Goal: Task Accomplishment & Management: Complete application form

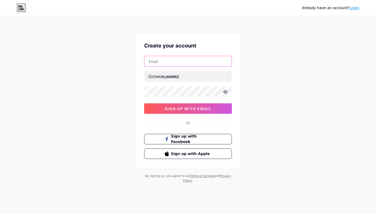
click at [172, 64] on input "text" at bounding box center [187, 61] width 87 height 10
type input "[EMAIL_ADDRESS][DOMAIN_NAME]"
click at [161, 78] on div "[DOMAIN_NAME]/" at bounding box center [163, 76] width 31 height 5
click at [209, 110] on span "sign up with email" at bounding box center [188, 108] width 47 height 4
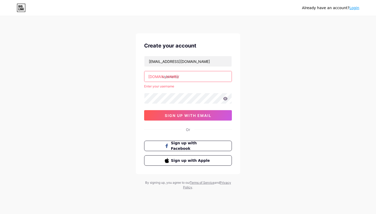
click at [181, 79] on input "text" at bounding box center [187, 76] width 87 height 10
paste input "kindlyorganizedfinds"
type input "kindlyorganizedfinds"
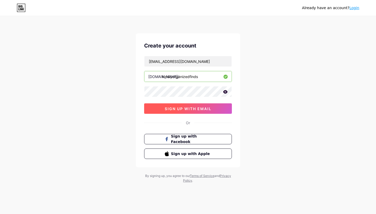
click at [192, 110] on span "sign up with email" at bounding box center [188, 108] width 47 height 4
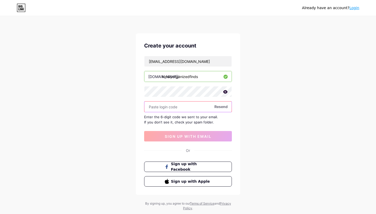
click at [178, 105] on input "text" at bounding box center [187, 107] width 87 height 10
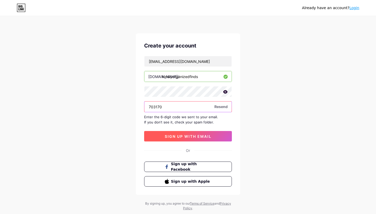
type input "703170"
click at [169, 135] on span "sign up with email" at bounding box center [188, 136] width 47 height 4
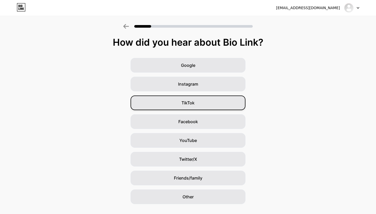
click at [205, 99] on div "TikTok" at bounding box center [187, 103] width 115 height 15
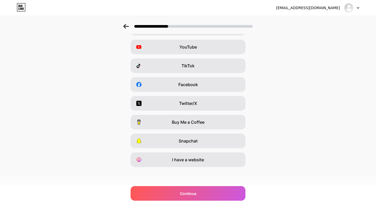
scroll to position [37, 0]
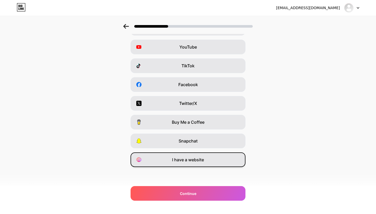
click at [213, 161] on div "I have a website" at bounding box center [187, 159] width 115 height 15
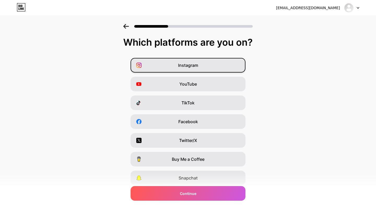
scroll to position [0, 0]
click at [221, 71] on div "Instagram" at bounding box center [187, 65] width 115 height 15
click at [204, 201] on div "I have a website" at bounding box center [187, 196] width 115 height 15
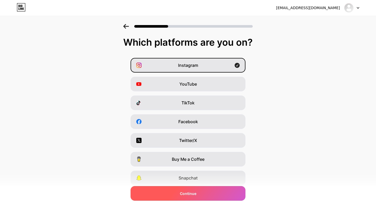
click at [205, 195] on div "Continue" at bounding box center [187, 193] width 115 height 15
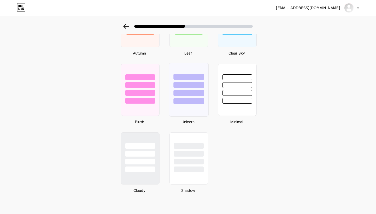
scroll to position [408, 0]
click at [154, 169] on div at bounding box center [140, 170] width 31 height 6
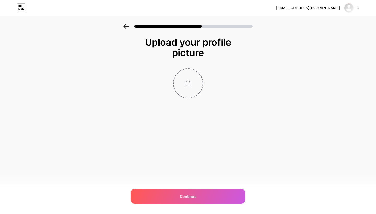
click at [190, 82] on input "file" at bounding box center [188, 83] width 29 height 29
type input "C:\fakepath\KindlyOrganizedFinds.png"
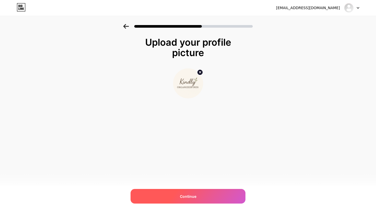
click at [216, 195] on div "Continue" at bounding box center [187, 196] width 115 height 15
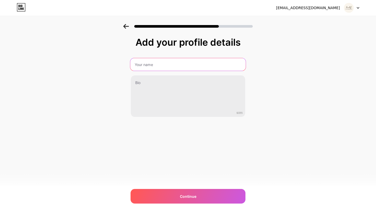
click at [165, 63] on input "text" at bounding box center [187, 64] width 115 height 13
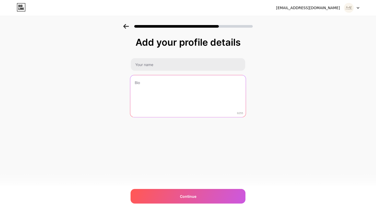
click at [153, 87] on textarea at bounding box center [187, 96] width 115 height 43
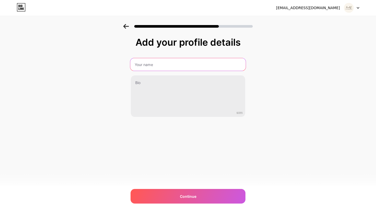
click at [165, 63] on input "text" at bounding box center [187, 64] width 115 height 13
paste input "703170"
type input "7"
paste input "KindlyOrganizedFinds"
type input "KindlyOrganizedFinds"
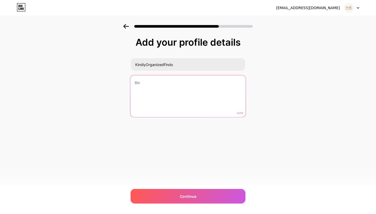
click at [160, 82] on textarea at bounding box center [187, 96] width 115 height 43
paste textarea "Editable party invitations & printable templates 💌 | Instant downloads for baby…"
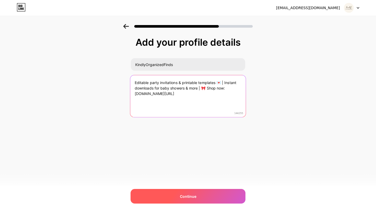
type textarea "Editable party invitations & printable templates 💌 | Instant downloads for baby…"
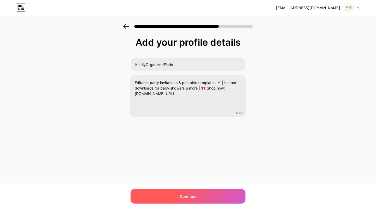
click at [174, 192] on div "Continue" at bounding box center [187, 196] width 115 height 15
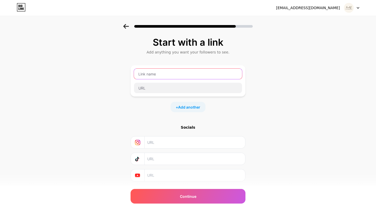
click at [177, 74] on input "text" at bounding box center [188, 74] width 108 height 10
paste input "Editable party invitations & printable templates 💌 | Instant downloads for baby…"
type input "Editable party invitations & printable templates 💌 | Instant downloads for baby…"
drag, startPoint x: 239, startPoint y: 74, endPoint x: 115, endPoint y: 75, distance: 124.2
click at [115, 75] on div "Start with a link Add anything you want your followers to see. Editable party i…" at bounding box center [188, 115] width 376 height 183
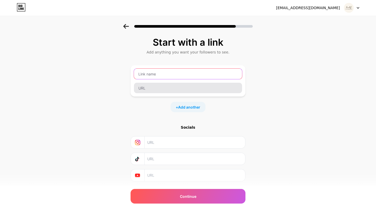
paste input "KindlyOrganizedFinds"
type input "KindlyOrganizedFinds"
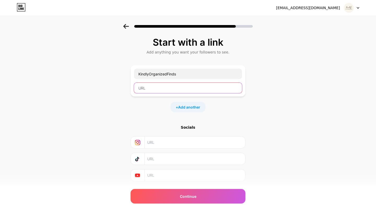
click at [172, 92] on input "text" at bounding box center [188, 88] width 108 height 10
paste input "[URL][DOMAIN_NAME]"
type input "[URL][DOMAIN_NAME]"
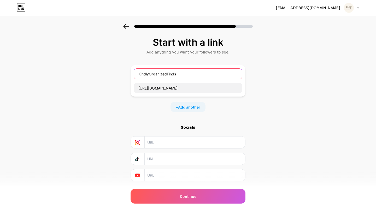
click at [193, 73] on input "KindlyOrganizedFinds" at bounding box center [188, 74] width 108 height 10
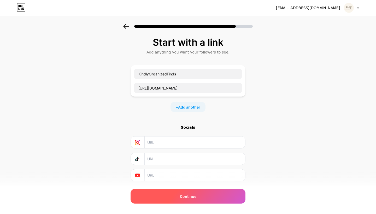
click at [186, 198] on span "Continue" at bounding box center [188, 196] width 16 height 5
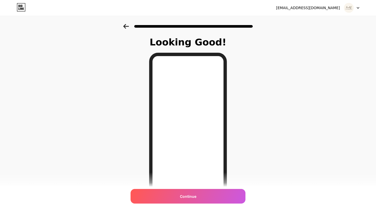
click at [123, 27] on div at bounding box center [188, 25] width 376 height 18
click at [126, 27] on icon at bounding box center [126, 26] width 6 height 5
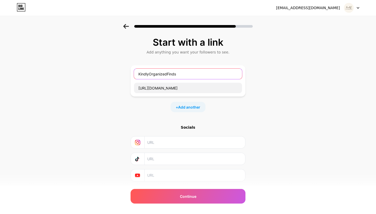
drag, startPoint x: 183, startPoint y: 74, endPoint x: 121, endPoint y: 72, distance: 61.9
click at [122, 73] on div "Start with a link Add anything you want your followers to see. KindlyOrganizedF…" at bounding box center [188, 115] width 376 height 183
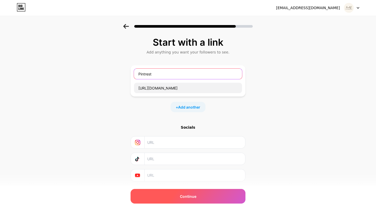
type input "Pintrest"
click at [174, 202] on div "Continue" at bounding box center [187, 196] width 115 height 15
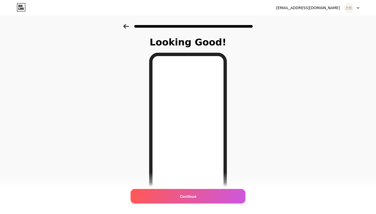
click at [127, 28] on icon at bounding box center [126, 26] width 6 height 5
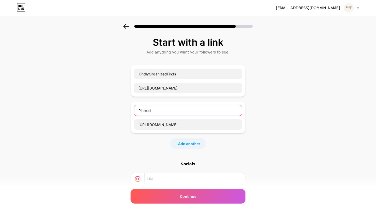
click at [183, 110] on input "Pintrest" at bounding box center [188, 110] width 108 height 10
click at [158, 108] on input "Pintrest" at bounding box center [188, 110] width 108 height 10
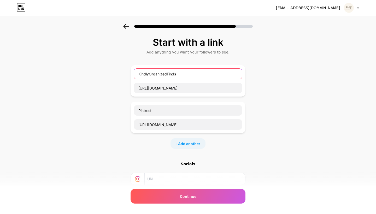
drag, startPoint x: 185, startPoint y: 72, endPoint x: 120, endPoint y: 73, distance: 65.0
click at [121, 73] on div "Start with a link Add anything you want your followers to see. KindlyOrganizedF…" at bounding box center [188, 134] width 376 height 220
type input "Pintrest"
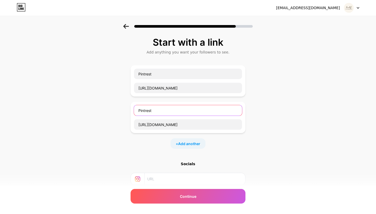
drag, startPoint x: 163, startPoint y: 112, endPoint x: 112, endPoint y: 110, distance: 50.4
click at [122, 111] on div "Start with a link Add anything you want your followers to see. Pintrest [URL][D…" at bounding box center [188, 134] width 376 height 220
type input "Etsy"
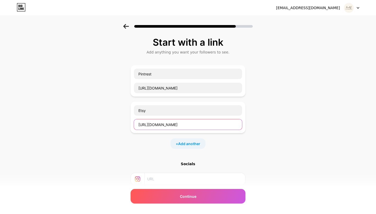
drag, startPoint x: 112, startPoint y: 110, endPoint x: 228, endPoint y: 125, distance: 116.8
click at [228, 125] on input "[URL][DOMAIN_NAME]" at bounding box center [188, 124] width 108 height 10
drag, startPoint x: 228, startPoint y: 125, endPoint x: 111, endPoint y: 122, distance: 116.9
click at [114, 126] on div "Start with a link Add anything you want your followers to see. Pintrest [URL][D…" at bounding box center [188, 134] width 376 height 220
paste input "[URL][DOMAIN_NAME]"
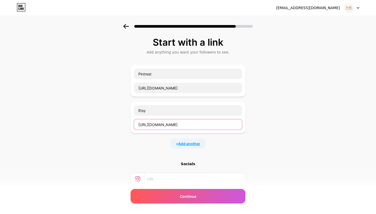
type input "[URL][DOMAIN_NAME]"
click at [194, 144] on span "Add another" at bounding box center [189, 143] width 22 height 5
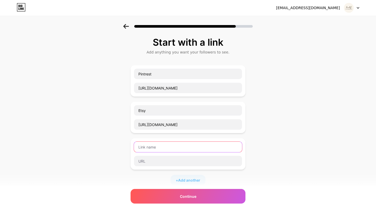
click at [181, 149] on input "text" at bounding box center [188, 147] width 108 height 10
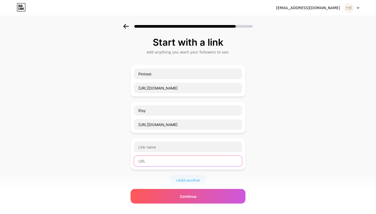
click at [144, 160] on input "text" at bounding box center [188, 161] width 108 height 10
paste input "[URL][DOMAIN_NAME]"
type input "[URL][DOMAIN_NAME]"
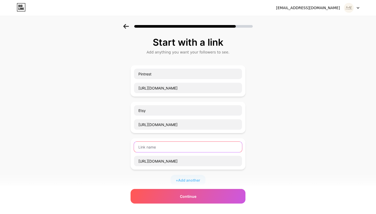
click at [151, 146] on input "text" at bounding box center [188, 147] width 108 height 10
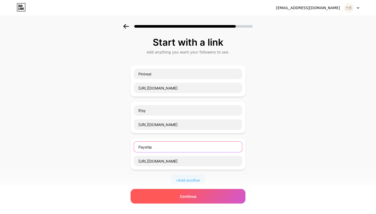
type input "Payship"
click at [169, 199] on div "Continue" at bounding box center [187, 196] width 115 height 15
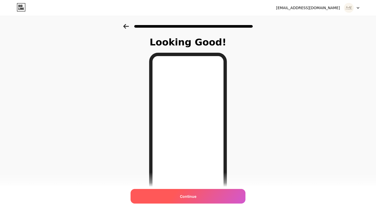
click at [159, 203] on div "Continue" at bounding box center [187, 196] width 115 height 15
